Goal: Transaction & Acquisition: Purchase product/service

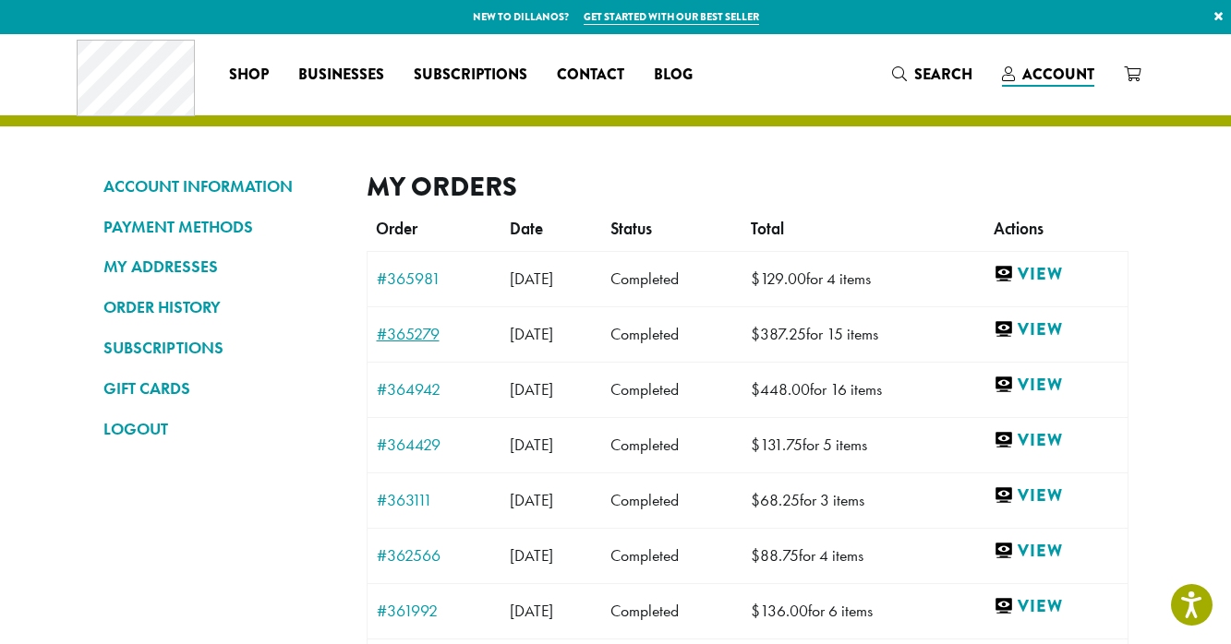
click at [426, 338] on link "#365279" at bounding box center [434, 334] width 115 height 17
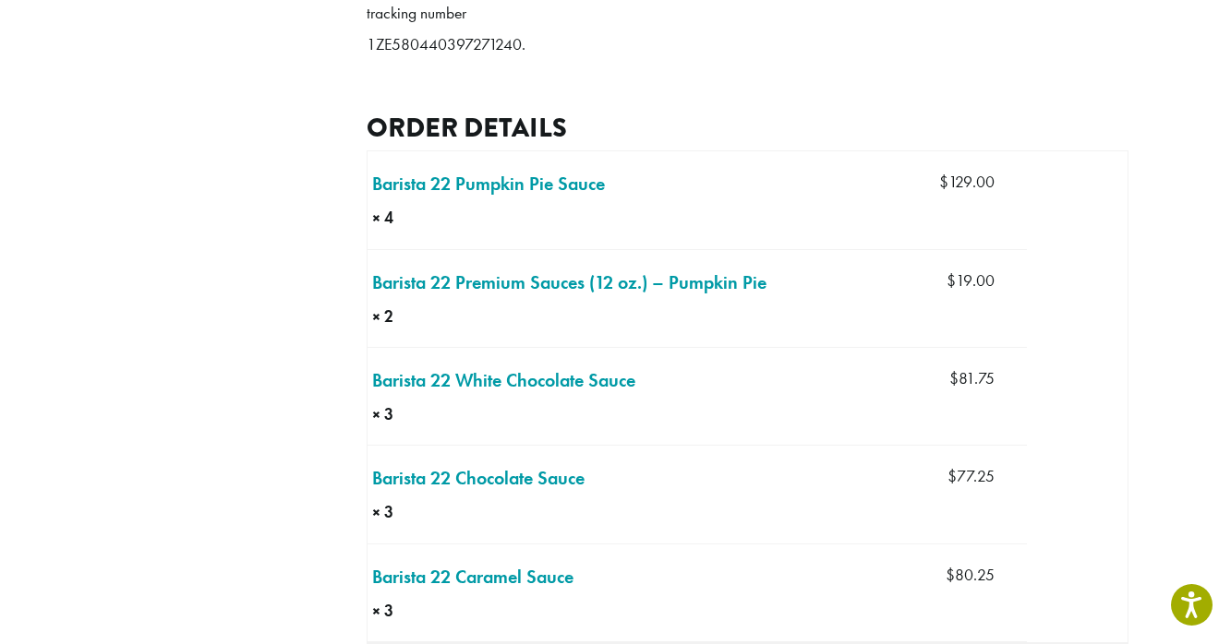
scroll to position [601, 0]
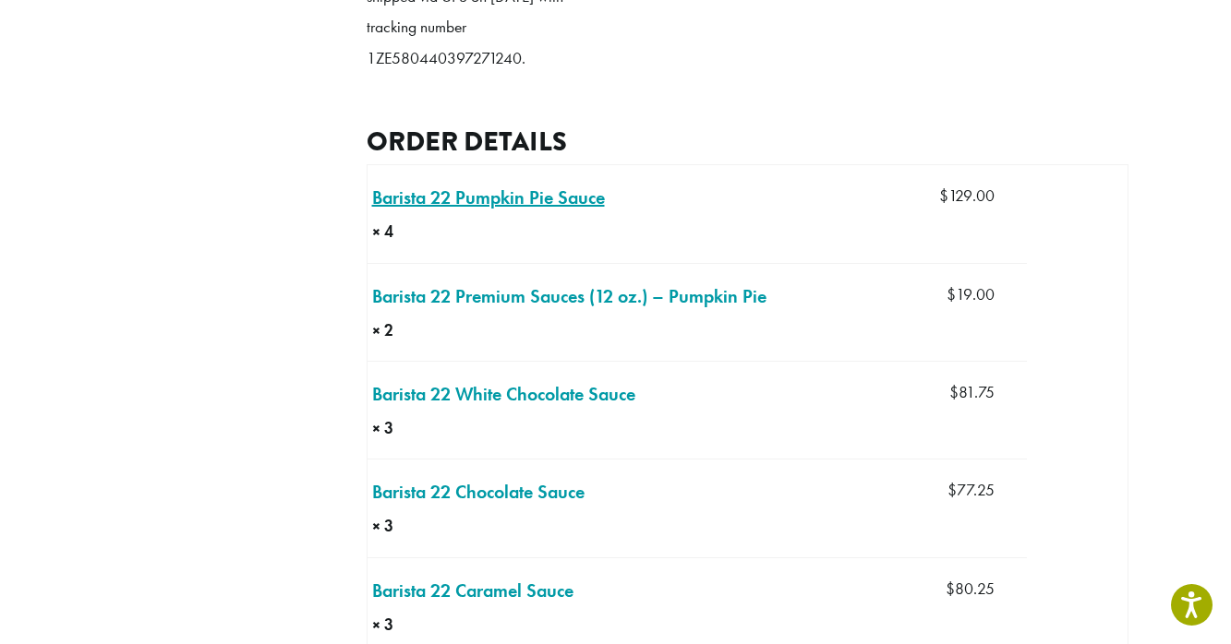
click at [457, 211] on link "Barista 22 Pumpkin Pie Sauce × 4" at bounding box center [488, 198] width 233 height 28
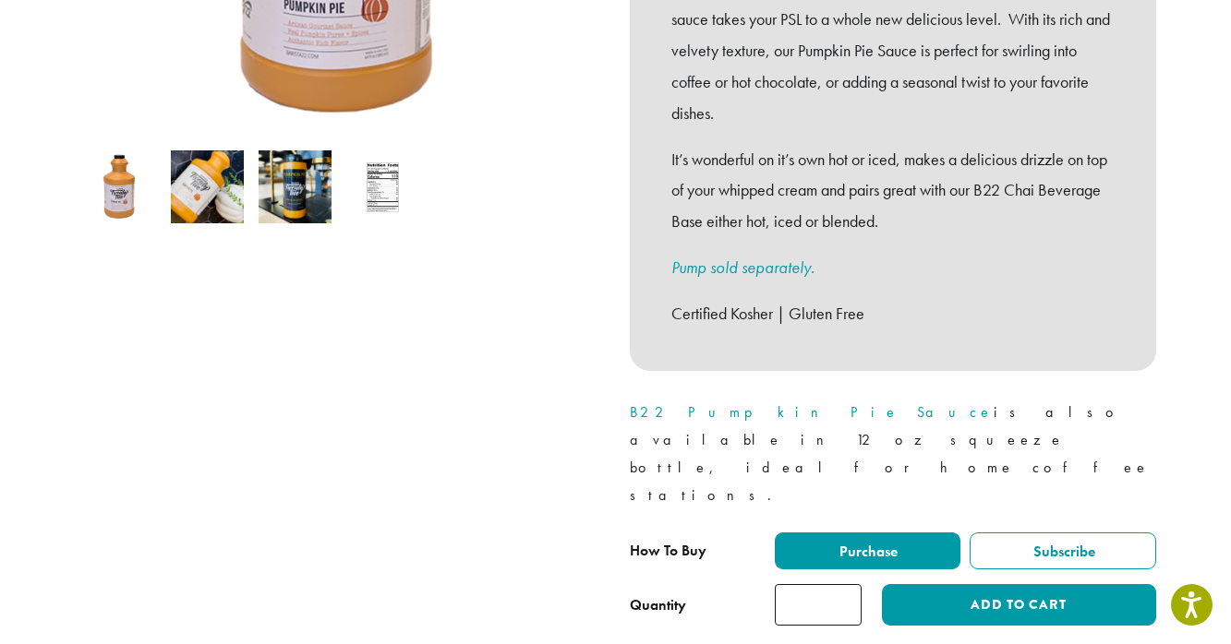
scroll to position [602, 0]
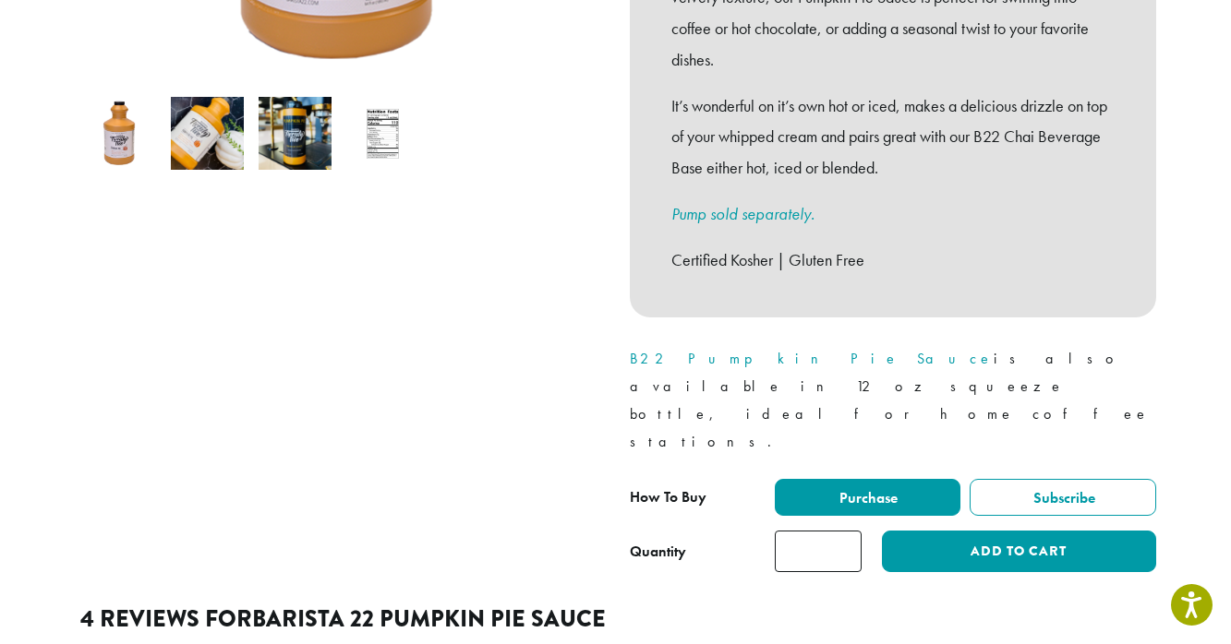
click at [844, 531] on input "*" at bounding box center [818, 552] width 87 height 42
type input "*"
click at [844, 531] on input "*" at bounding box center [818, 552] width 87 height 42
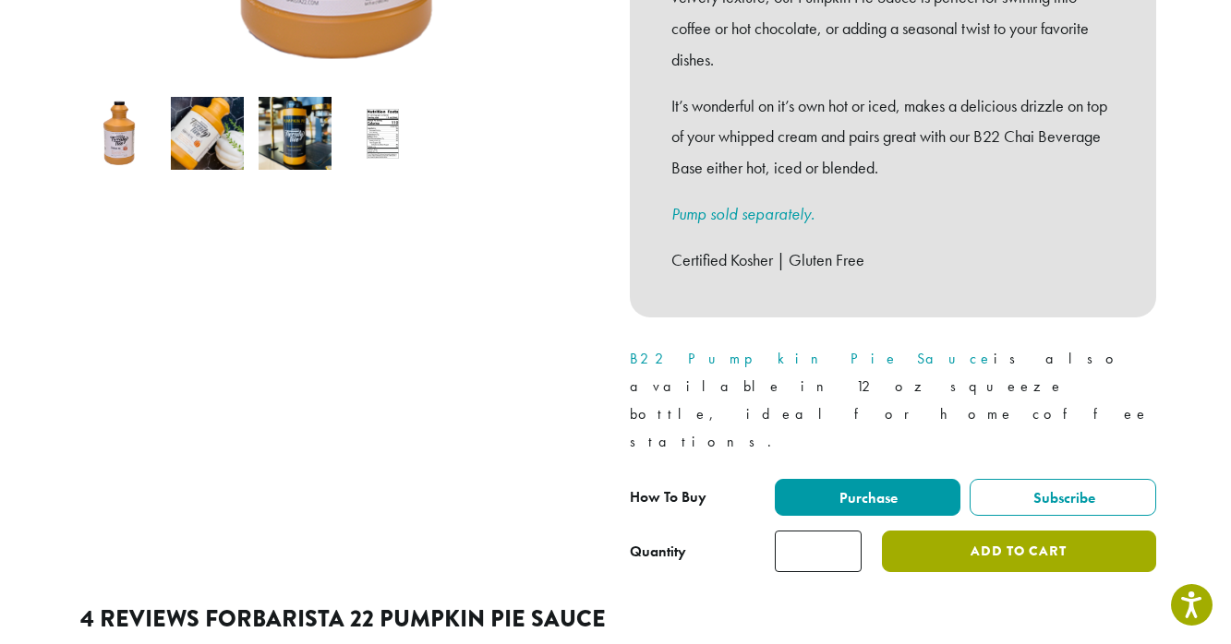
click at [945, 531] on button "Add to cart" at bounding box center [1018, 552] width 273 height 42
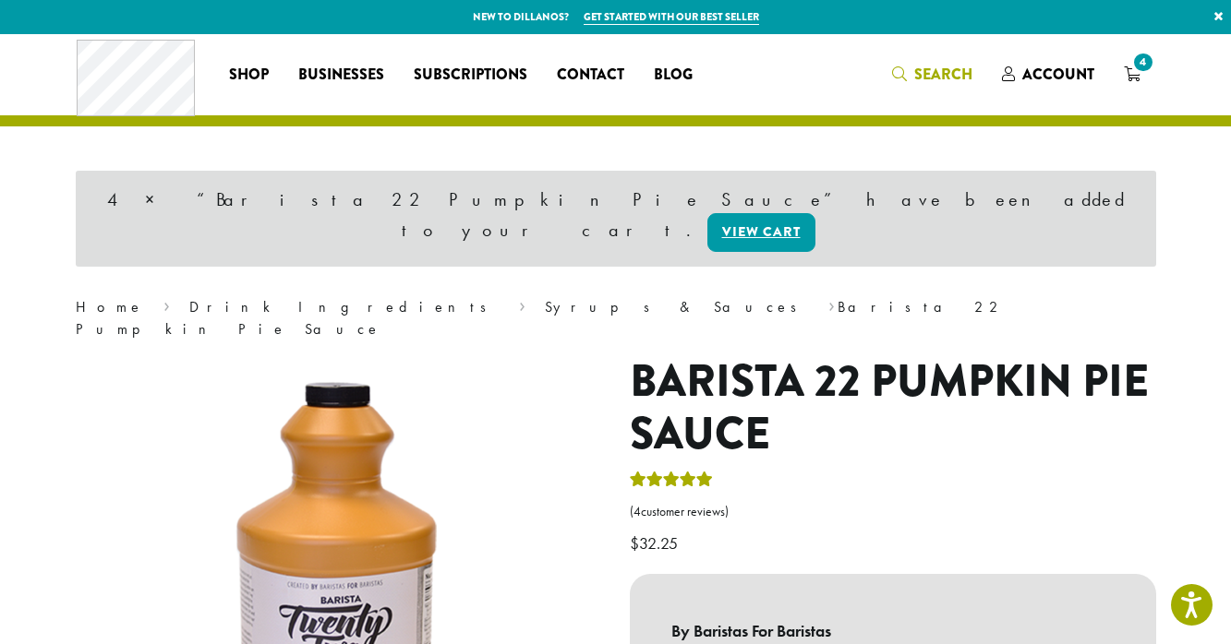
click at [933, 77] on span "Search" at bounding box center [943, 74] width 58 height 21
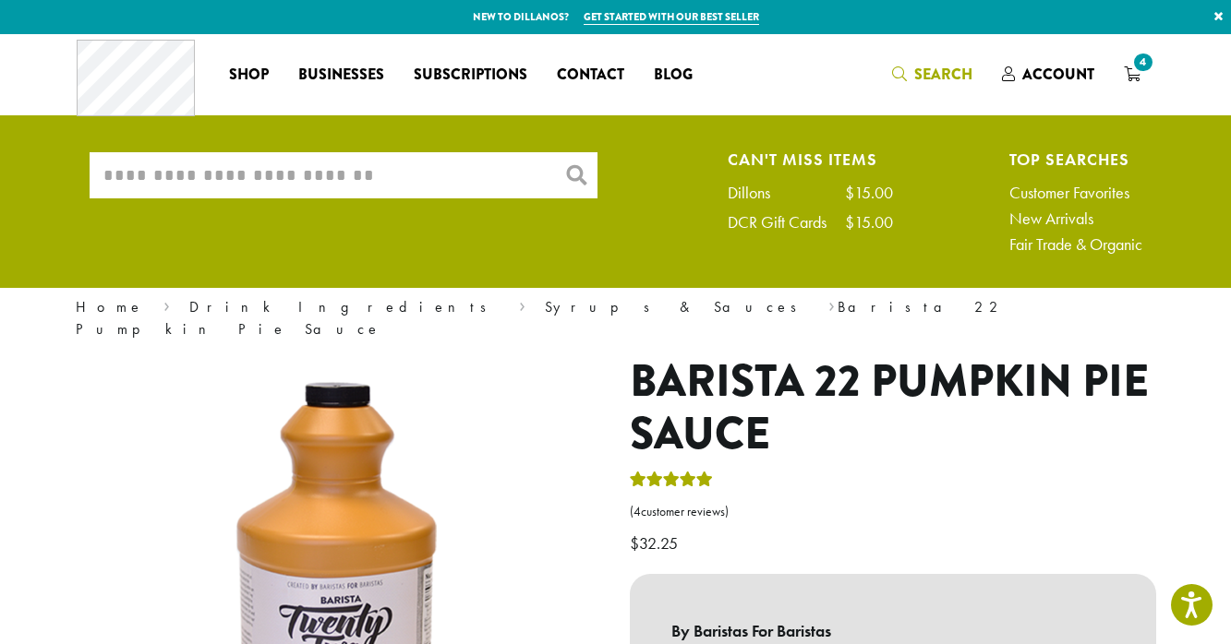
click at [287, 192] on input "What are you searching for?" at bounding box center [344, 175] width 508 height 46
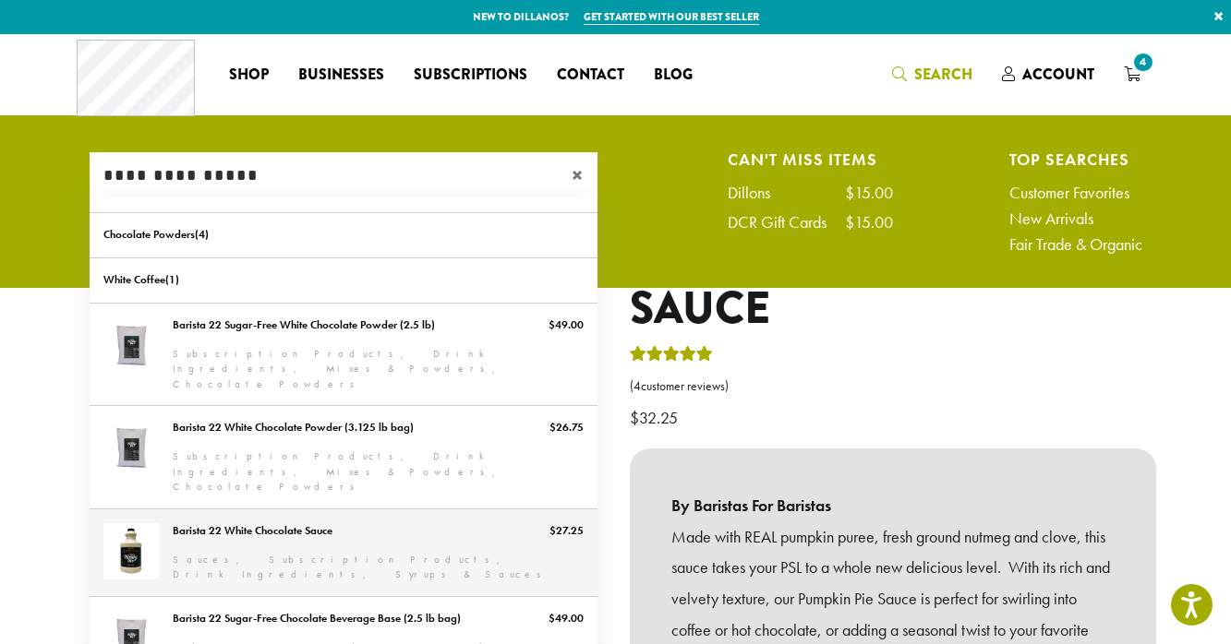
type input "**********"
click at [239, 510] on link "Barista 22 White Chocolate Sauce" at bounding box center [344, 553] width 508 height 87
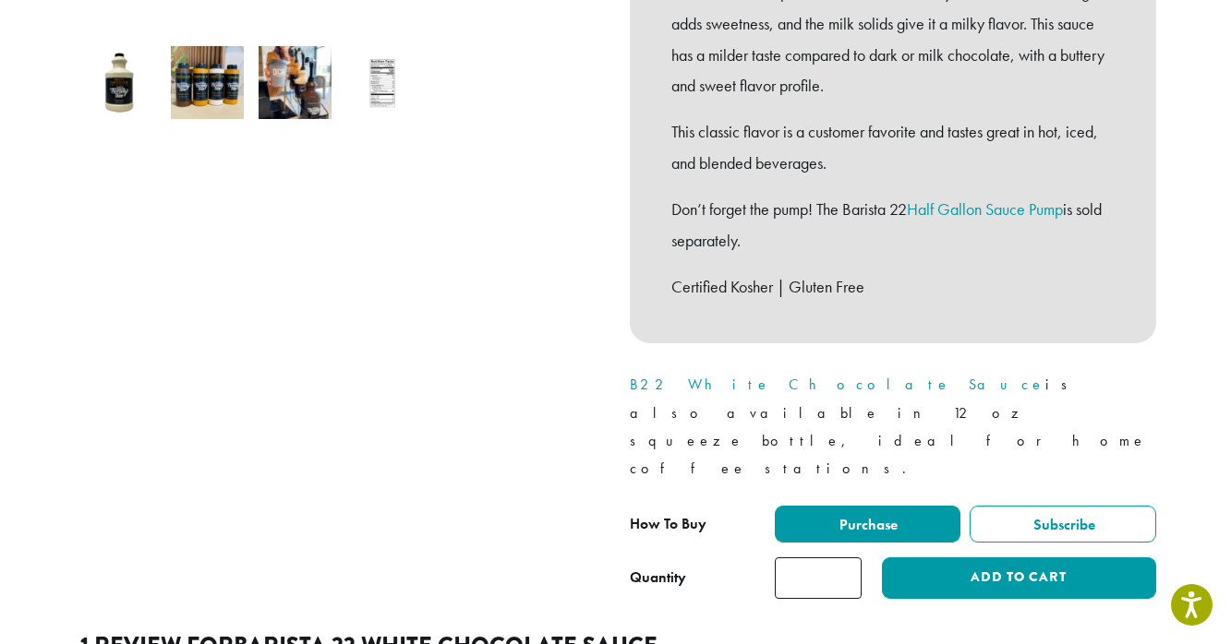
scroll to position [678, 0]
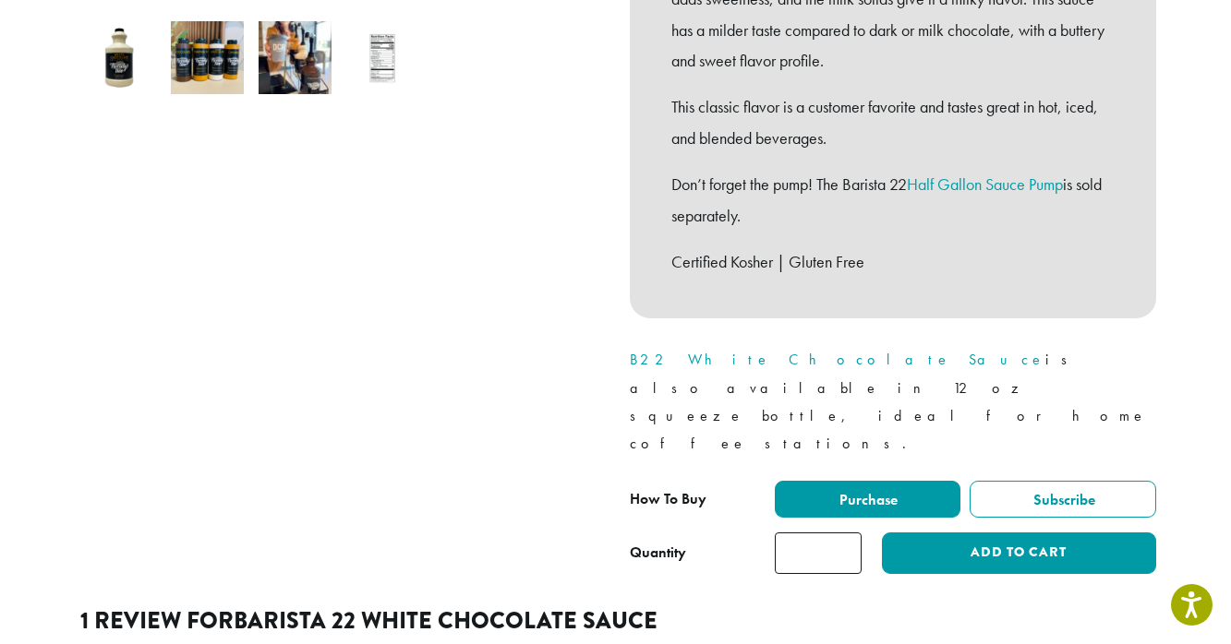
type input "*"
click at [848, 533] on input "*" at bounding box center [818, 554] width 87 height 42
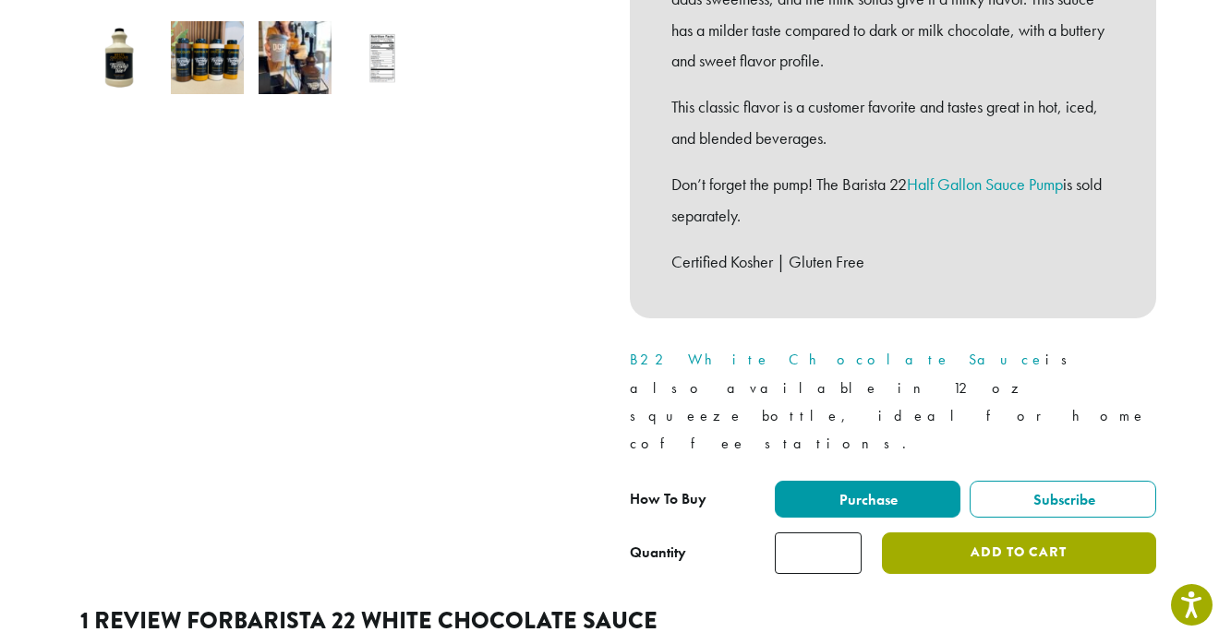
click at [956, 533] on button "Add to cart" at bounding box center [1018, 554] width 273 height 42
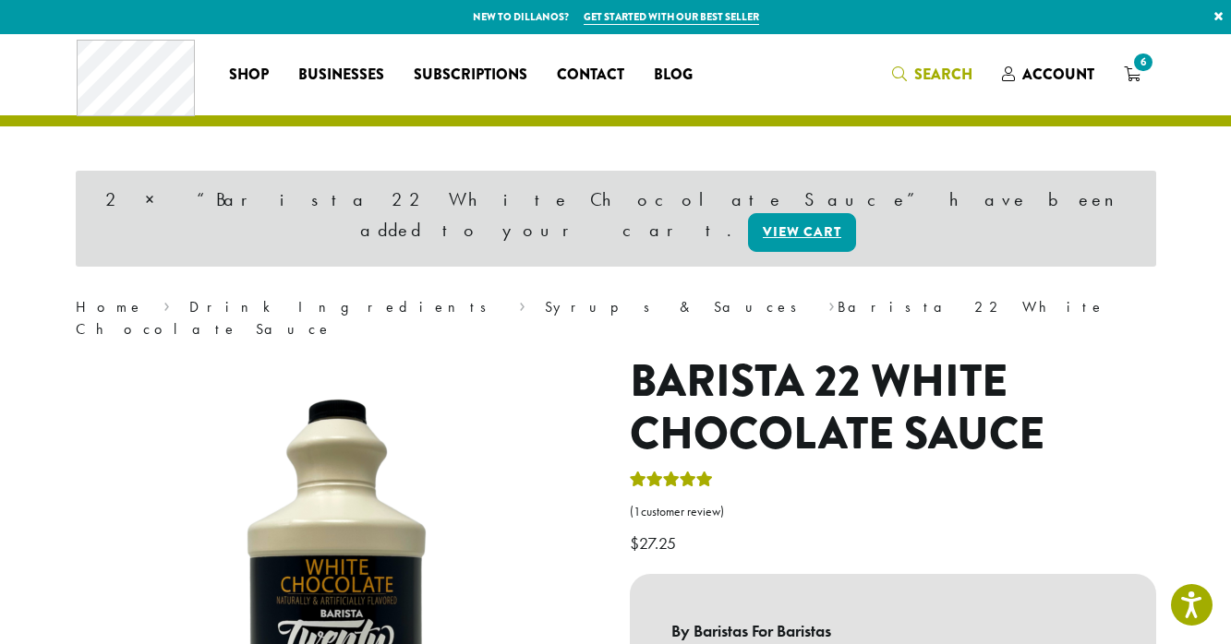
click at [953, 75] on span "Search" at bounding box center [943, 74] width 58 height 21
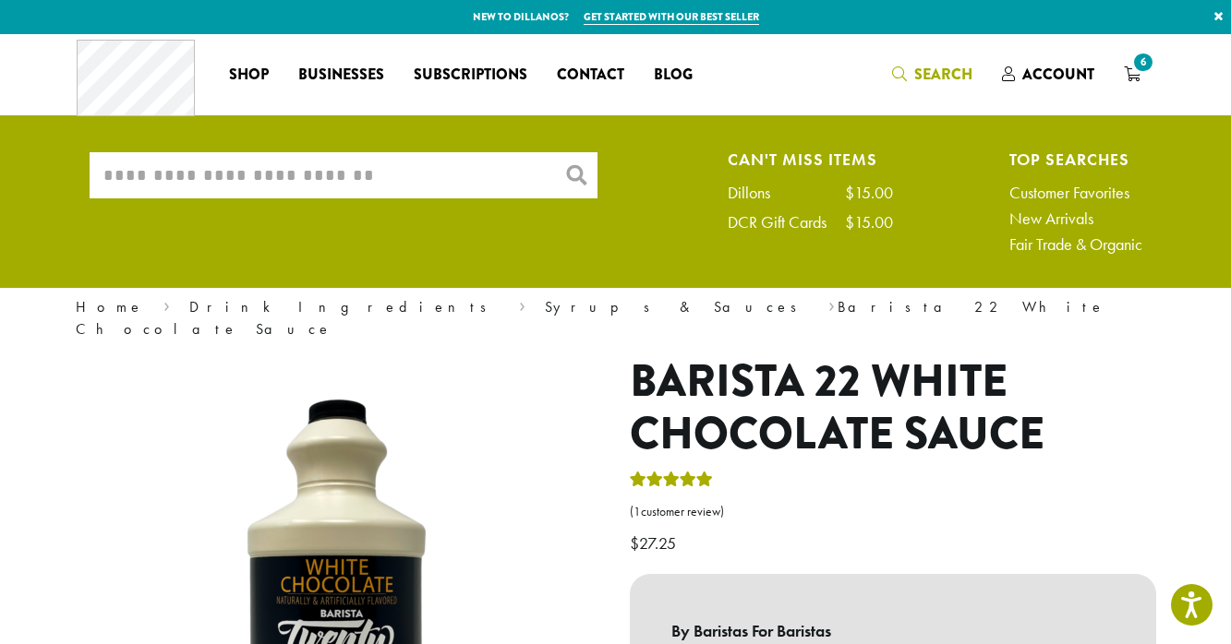
click at [285, 173] on input "What are you searching for?" at bounding box center [344, 175] width 508 height 46
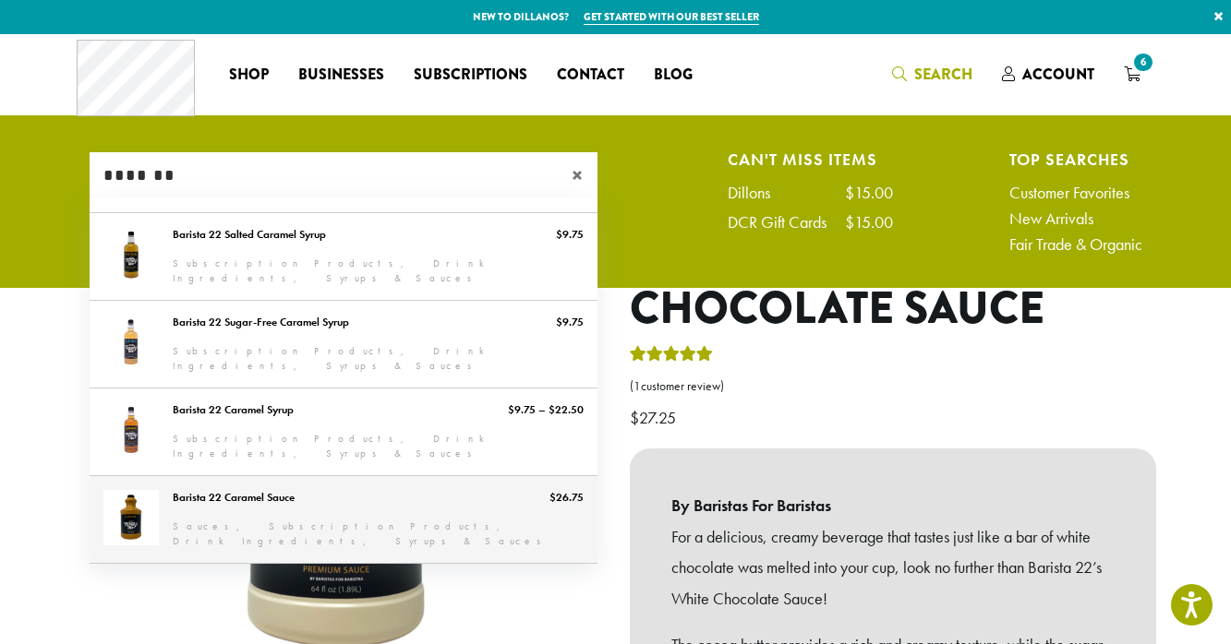
type input "*******"
click at [267, 489] on link "Barista 22 Caramel Sauce" at bounding box center [344, 519] width 508 height 87
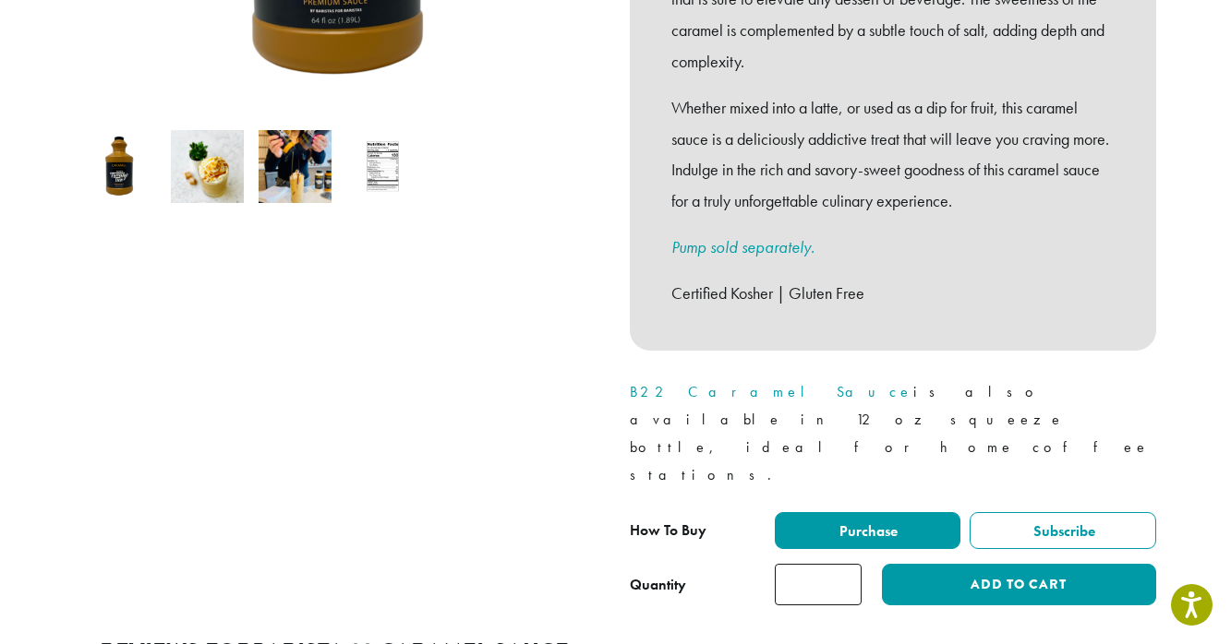
scroll to position [690, 0]
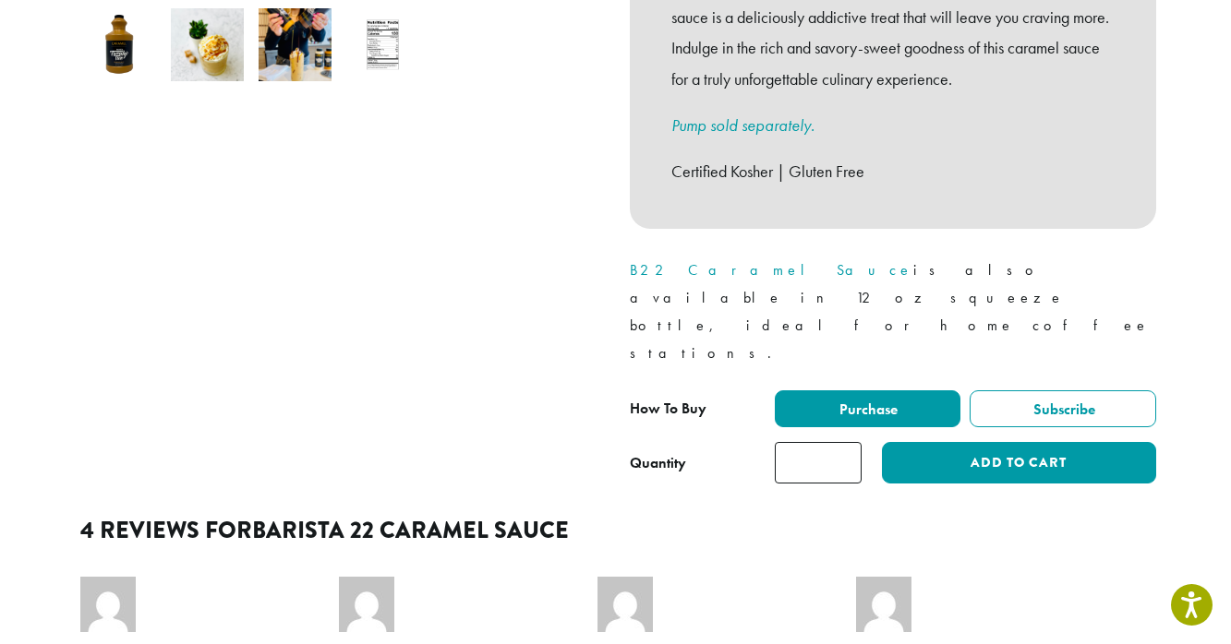
type input "*"
click at [842, 442] on input "*" at bounding box center [818, 463] width 87 height 42
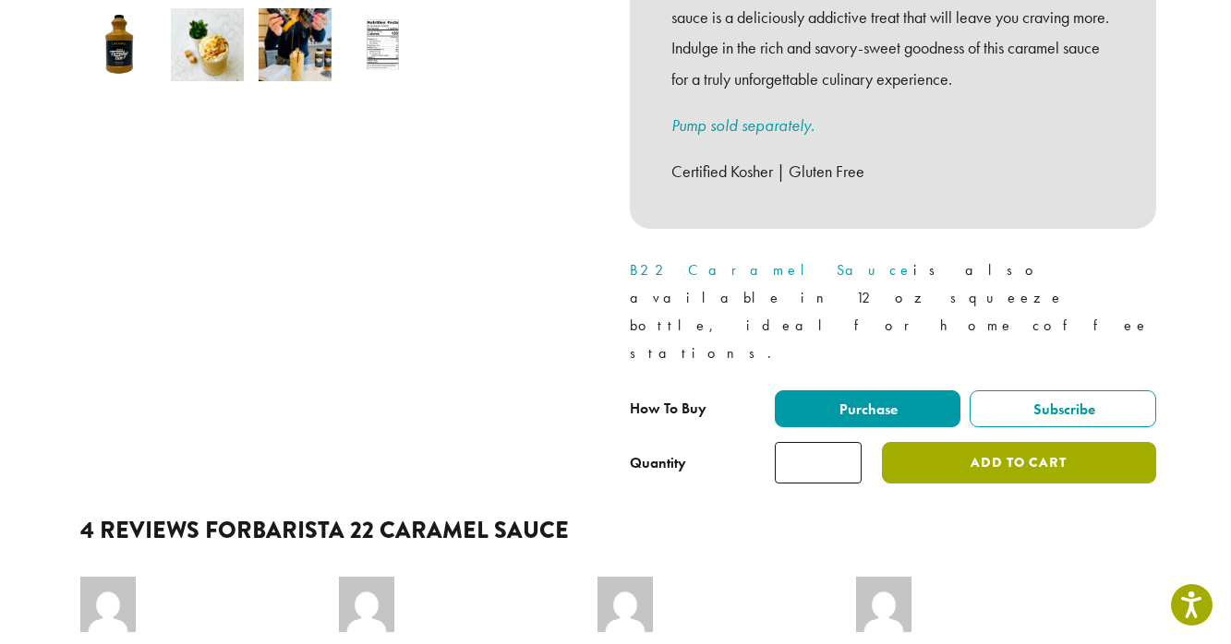
click at [944, 442] on button "Add to cart" at bounding box center [1018, 463] width 273 height 42
